Goal: Task Accomplishment & Management: Manage account settings

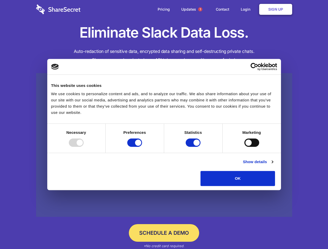
click at [84, 147] on div at bounding box center [76, 143] width 15 height 8
click at [142, 147] on input "Preferences" at bounding box center [134, 143] width 15 height 8
checkbox input "false"
click at [194, 147] on input "Statistics" at bounding box center [193, 143] width 15 height 8
checkbox input "false"
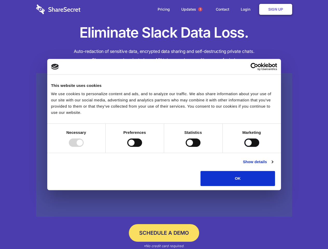
click at [245, 147] on input "Marketing" at bounding box center [252, 143] width 15 height 8
checkbox input "true"
